Goal: Information Seeking & Learning: Learn about a topic

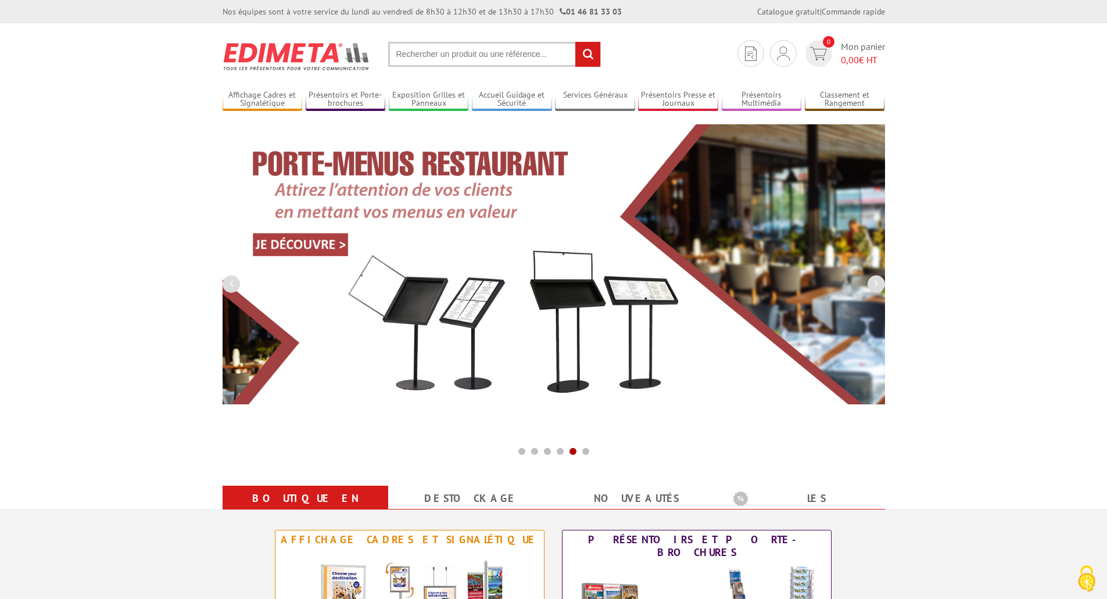
click at [457, 52] on input "text" at bounding box center [494, 54] width 213 height 25
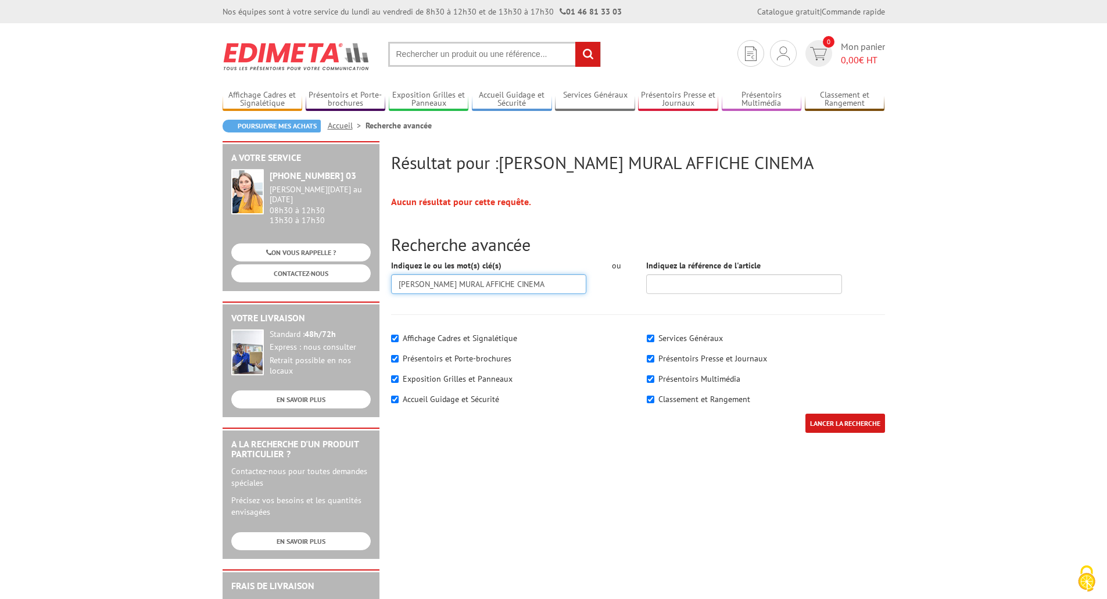
drag, startPoint x: 491, startPoint y: 284, endPoint x: 531, endPoint y: 298, distance: 41.9
click at [541, 286] on input "[PERSON_NAME] MURAL AFFICHE CINEMA" at bounding box center [489, 284] width 196 height 20
type input "[PERSON_NAME] MURAL AFFICHE"
click at [806, 414] on input "LANCER LA RECHERCHE" at bounding box center [846, 423] width 80 height 19
click at [845, 420] on input "LANCER LA RECHERCHE" at bounding box center [846, 423] width 80 height 19
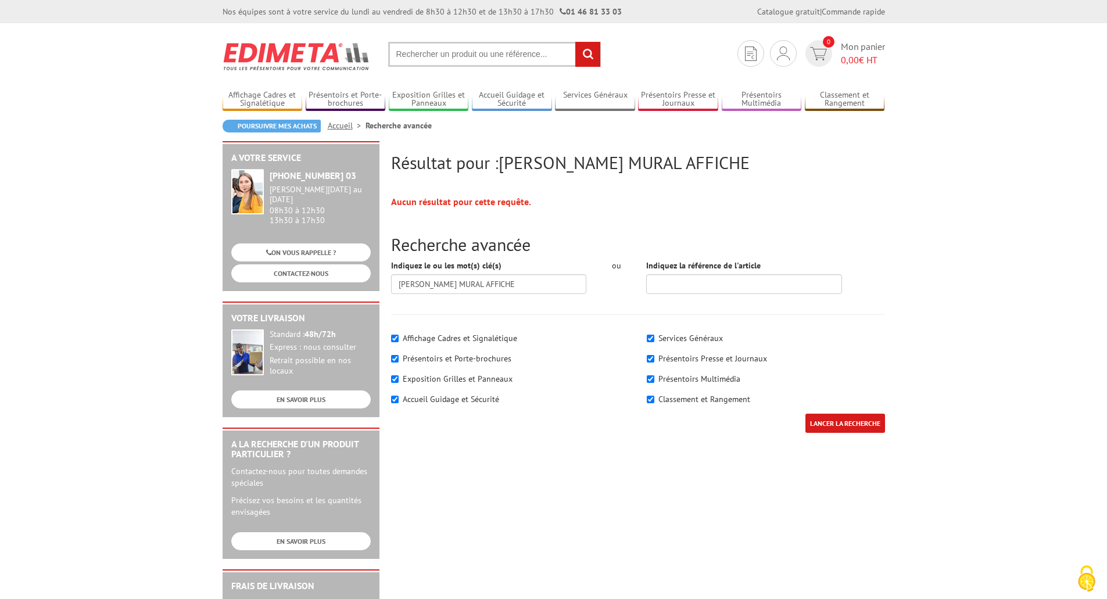
click at [845, 420] on input "LANCER LA RECHERCHE" at bounding box center [846, 423] width 80 height 19
drag, startPoint x: 540, startPoint y: 296, endPoint x: 520, endPoint y: 289, distance: 21.3
click at [539, 296] on div "Indiquez le ou les mot(s) clé(s) [PERSON_NAME] MURAL AFFICHE" at bounding box center [488, 281] width 213 height 43
click at [520, 289] on input "[PERSON_NAME] MURAL AFFICHE" at bounding box center [489, 284] width 196 height 20
type input "[PERSON_NAME]"
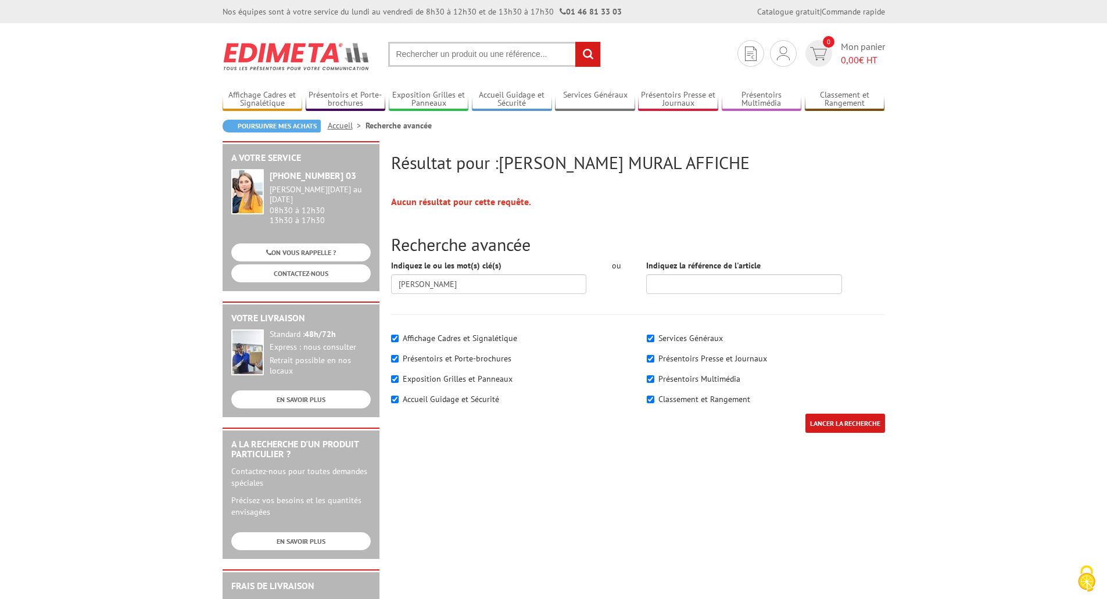
click at [863, 440] on div "LANCER LA RECHERCHE" at bounding box center [846, 429] width 80 height 31
click at [862, 431] on input "LANCER LA RECHERCHE" at bounding box center [846, 423] width 80 height 19
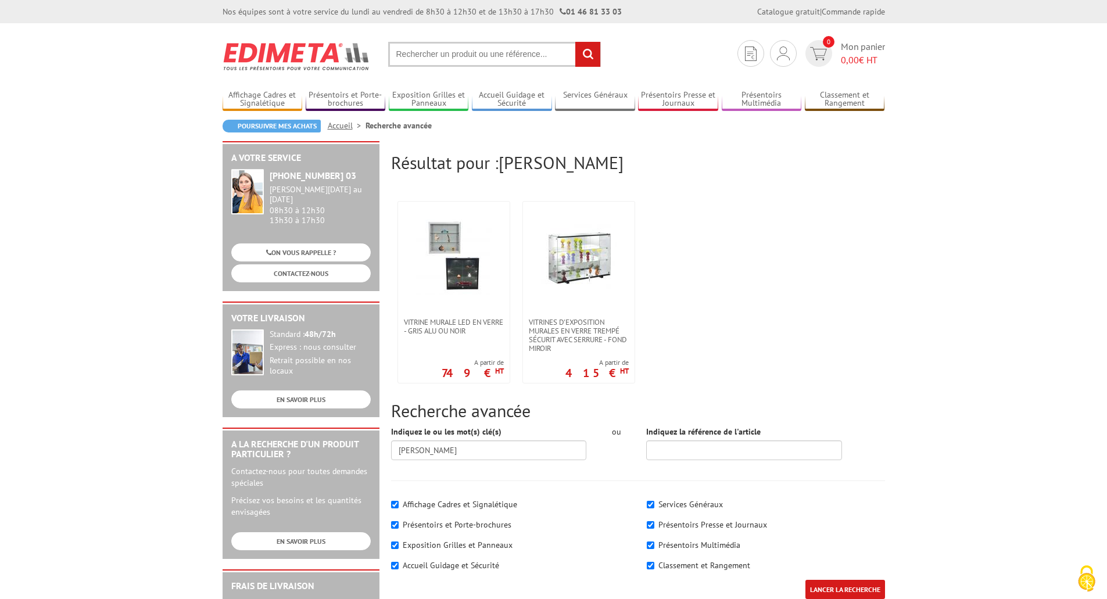
click at [506, 47] on input "text" at bounding box center [494, 54] width 213 height 25
type input "VITRINE EXTERIEURE"
click at [575, 42] on input "rechercher" at bounding box center [587, 54] width 25 height 25
